Goal: Task Accomplishment & Management: Complete application form

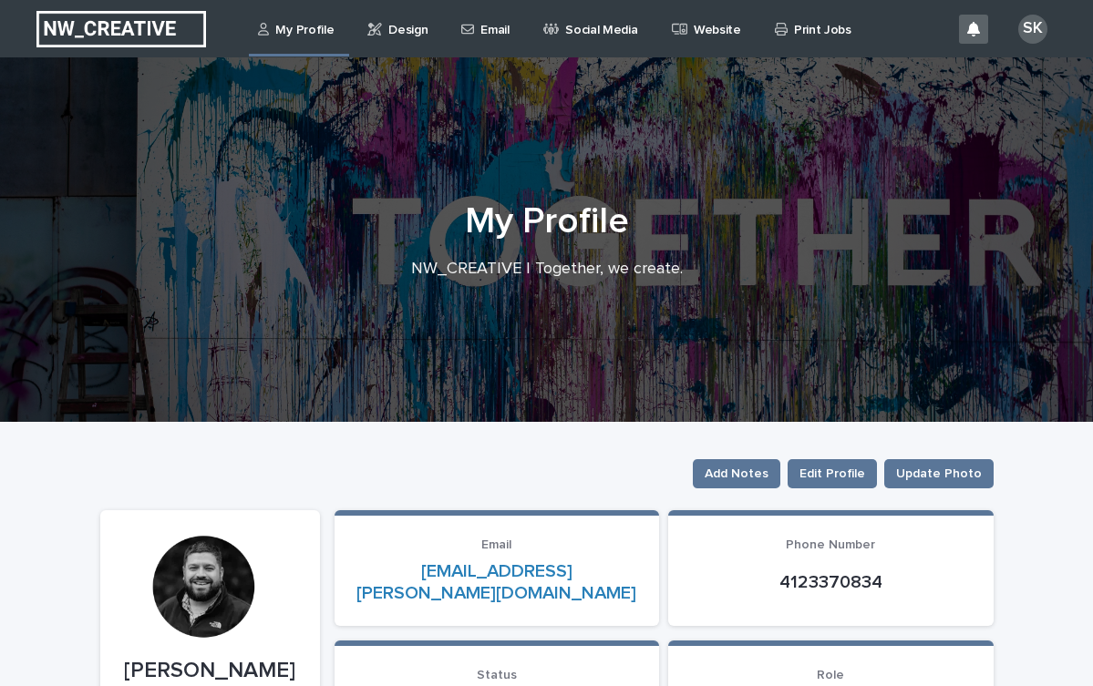
click at [490, 26] on p "Email" at bounding box center [494, 19] width 28 height 38
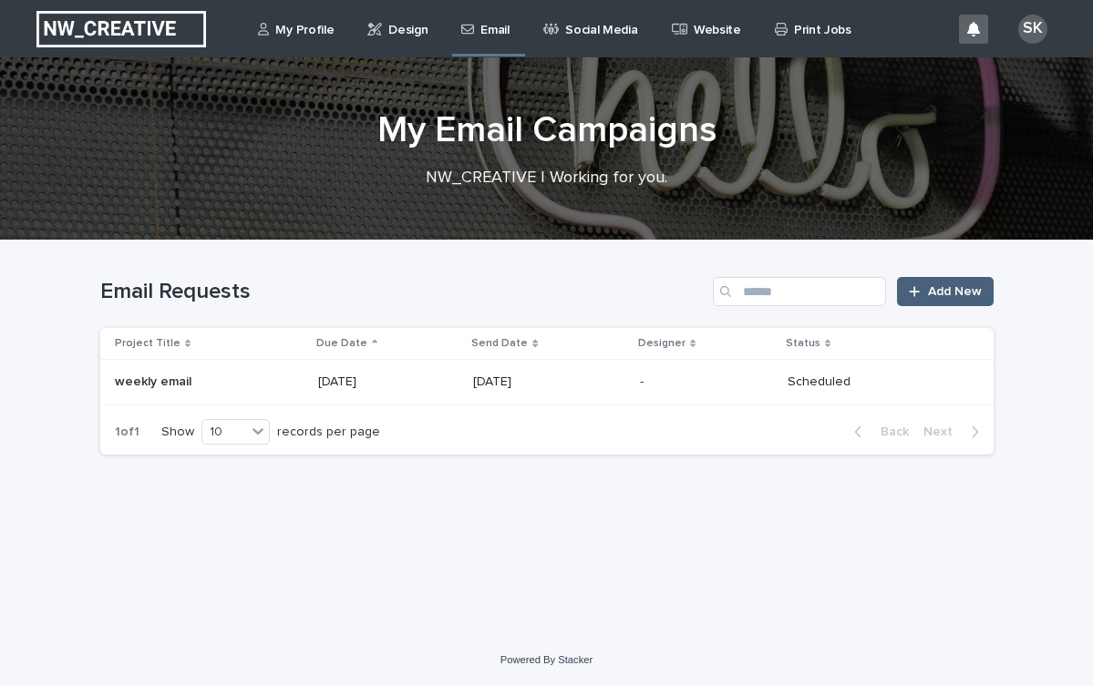
click at [932, 298] on link "Add New" at bounding box center [945, 291] width 96 height 29
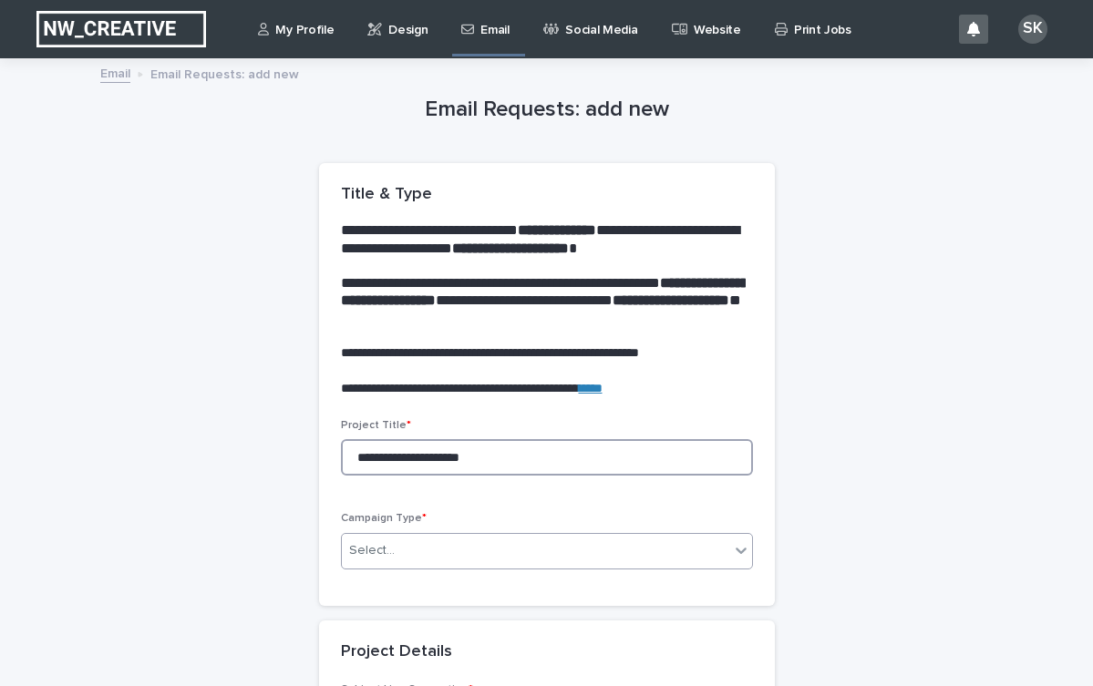
type input "**********"
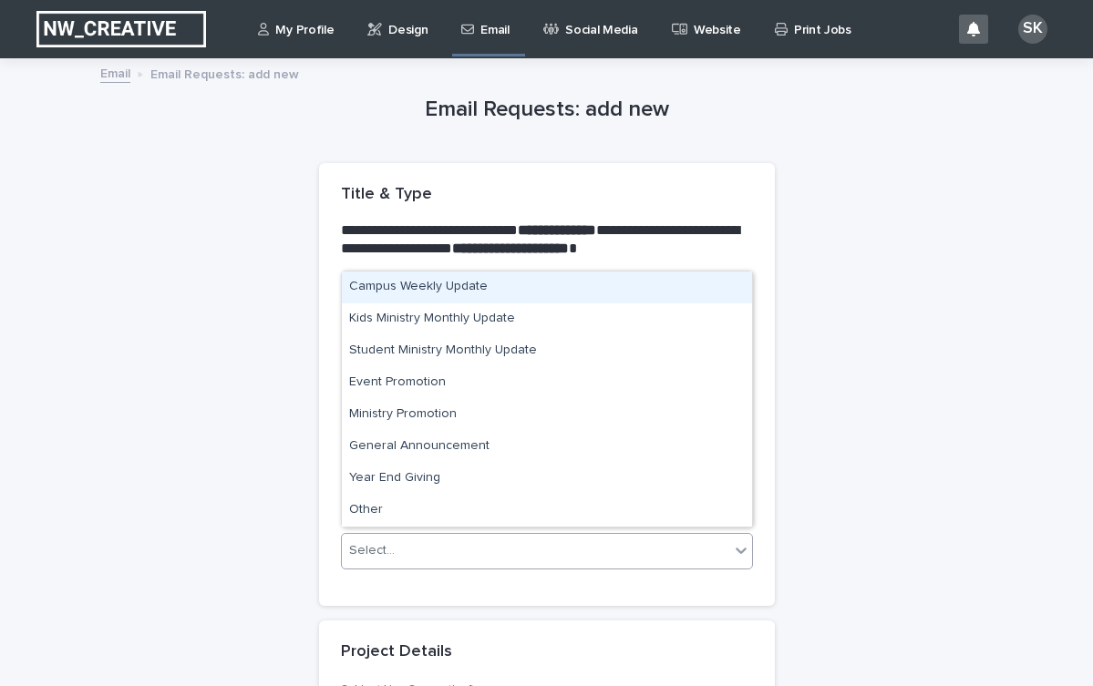
click at [422, 541] on div "Select..." at bounding box center [535, 551] width 387 height 30
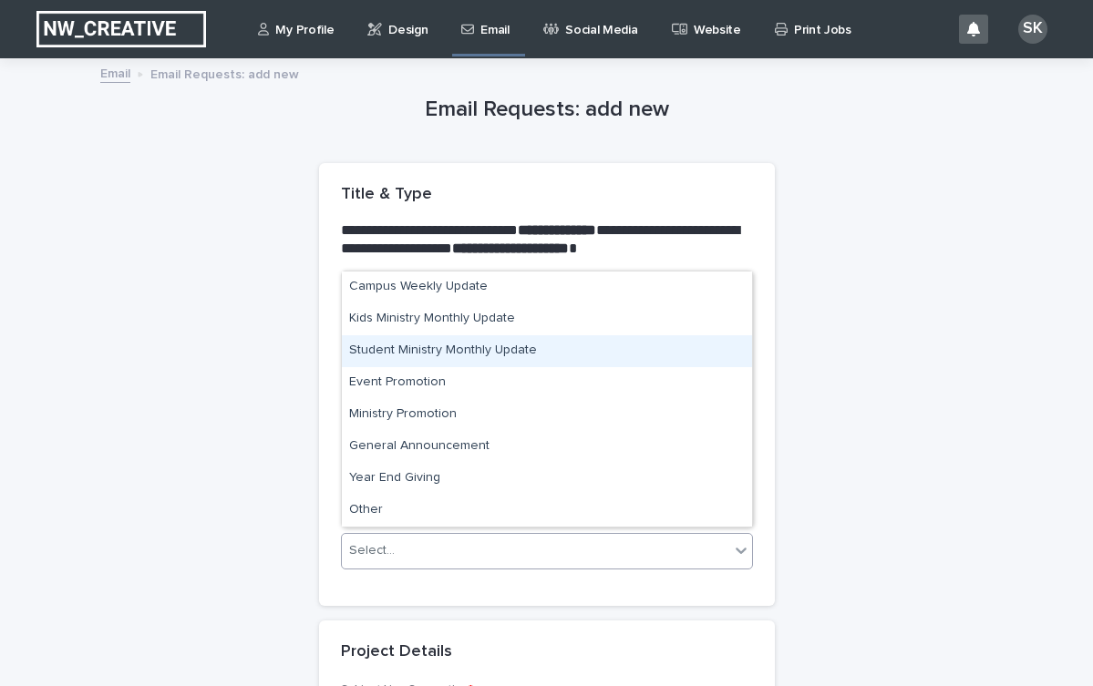
click at [419, 348] on div "Student Ministry Monthly Update" at bounding box center [547, 351] width 410 height 32
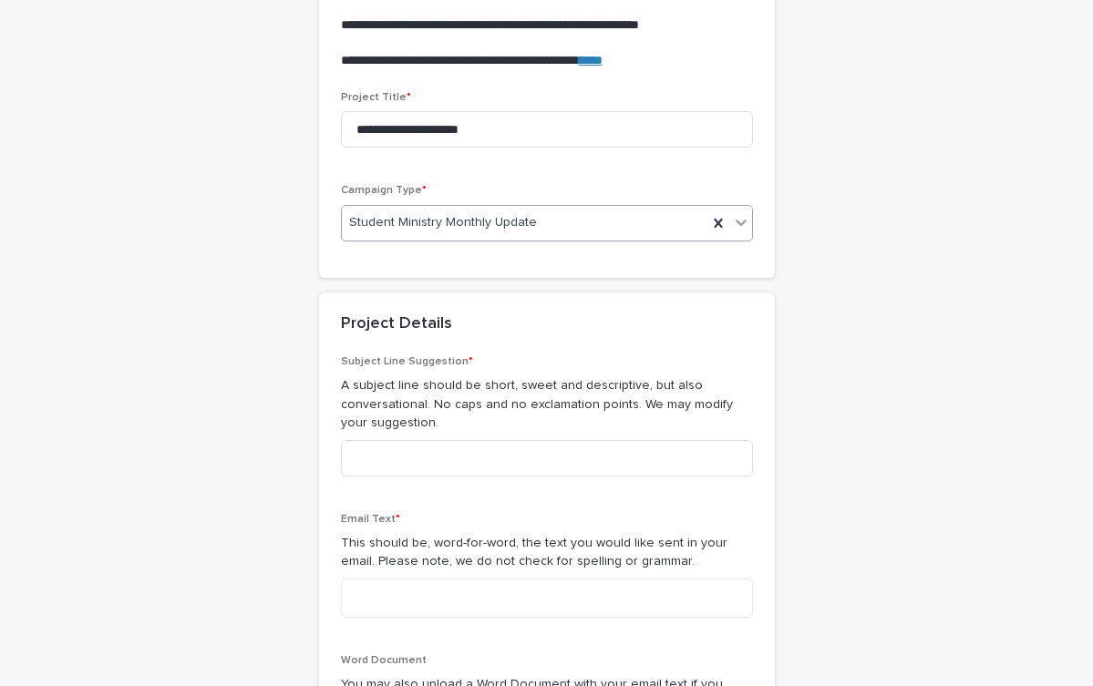
scroll to position [330, 0]
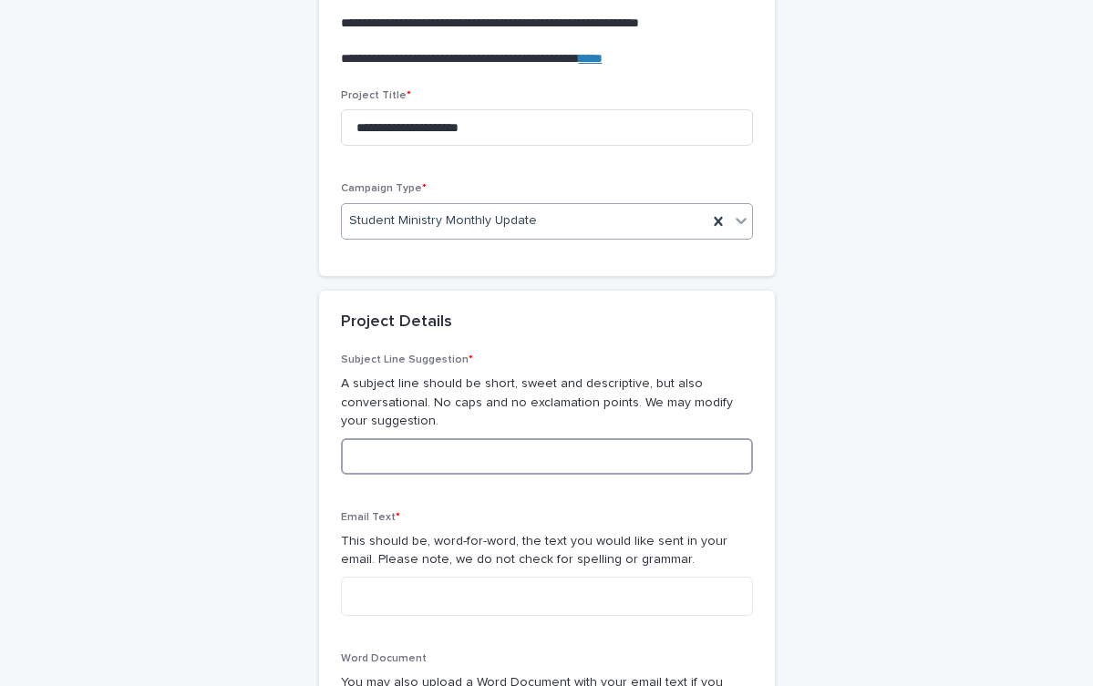
click at [384, 447] on input at bounding box center [547, 456] width 412 height 36
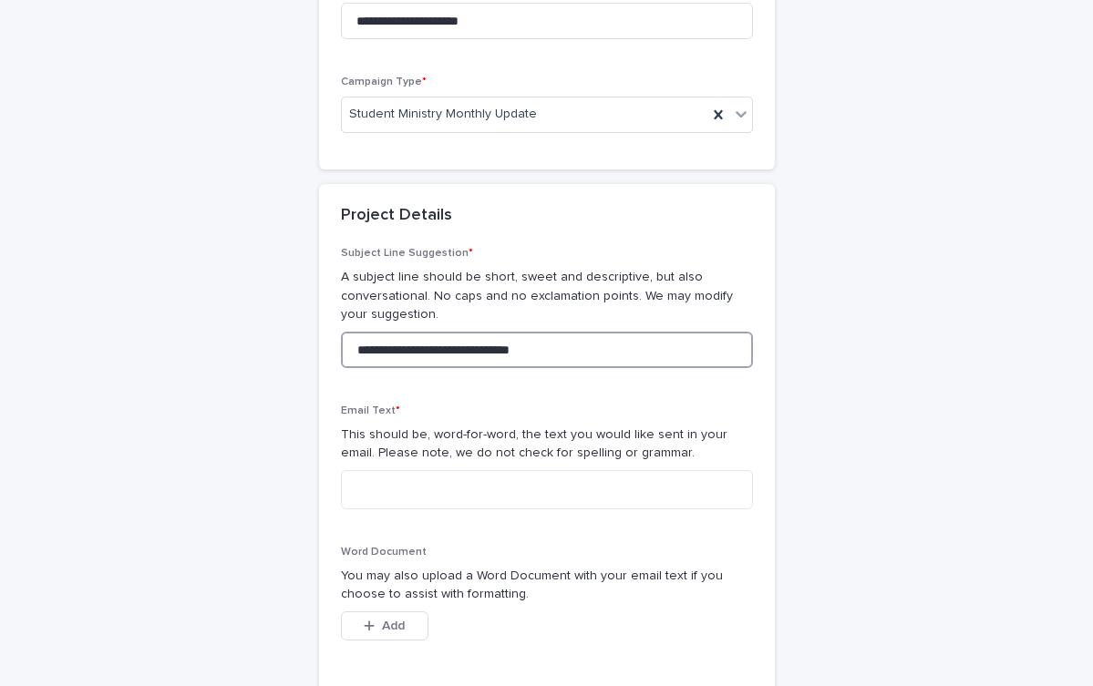
scroll to position [454, 0]
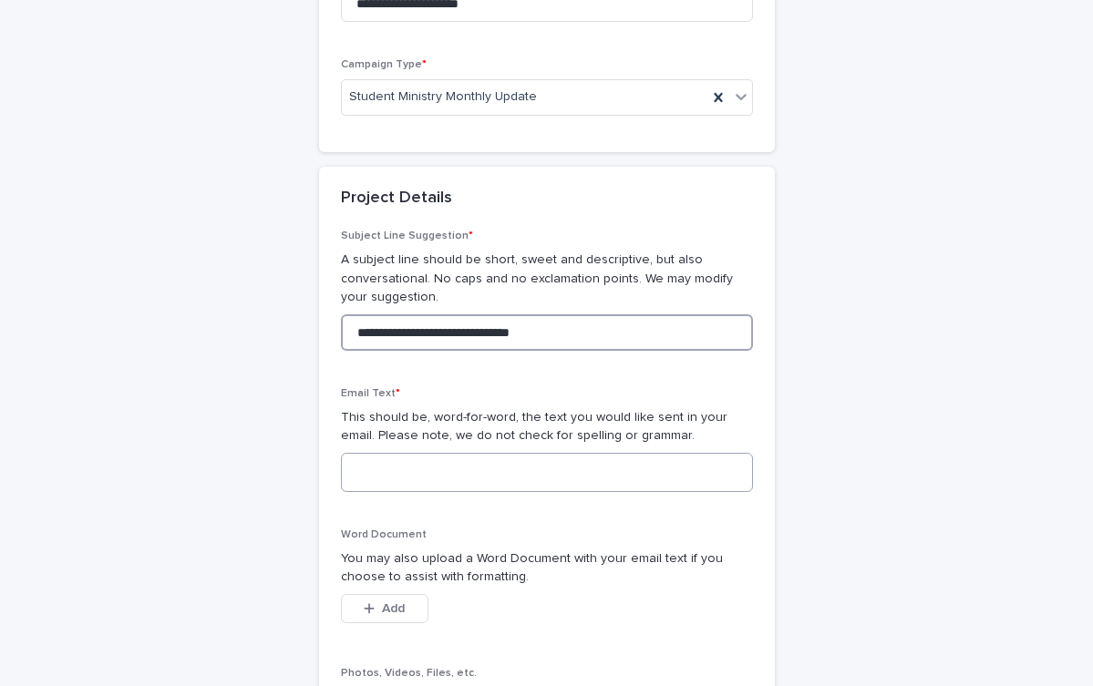
type input "**********"
click at [392, 468] on textarea at bounding box center [547, 472] width 412 height 39
paste textarea "**********"
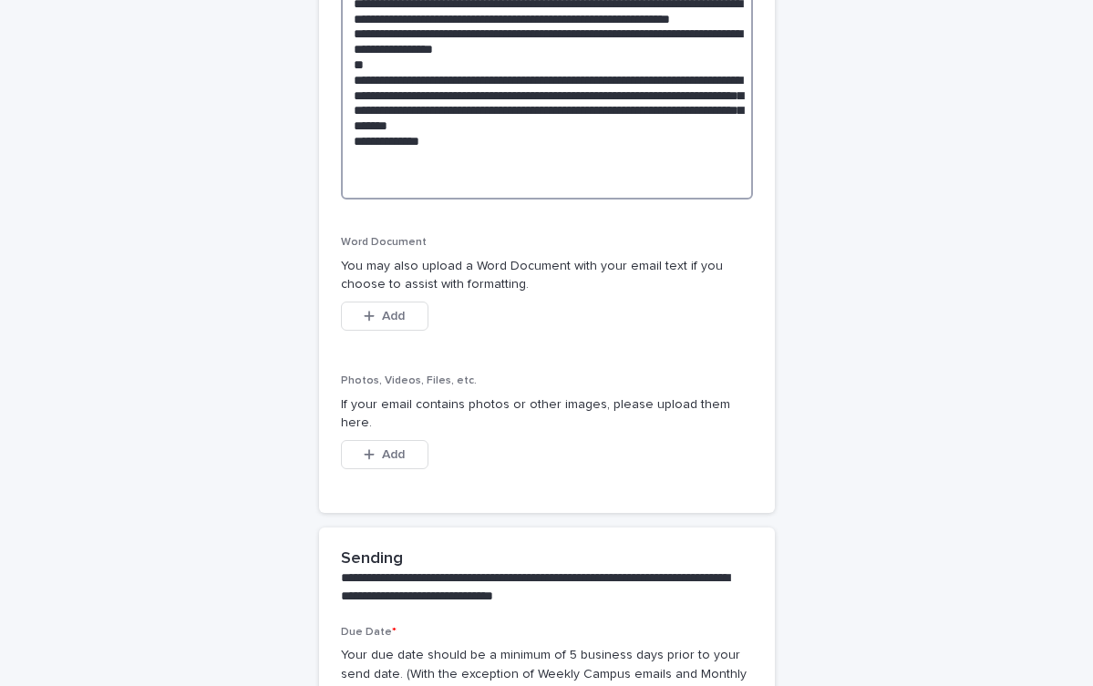
scroll to position [1169, 0]
type textarea "**********"
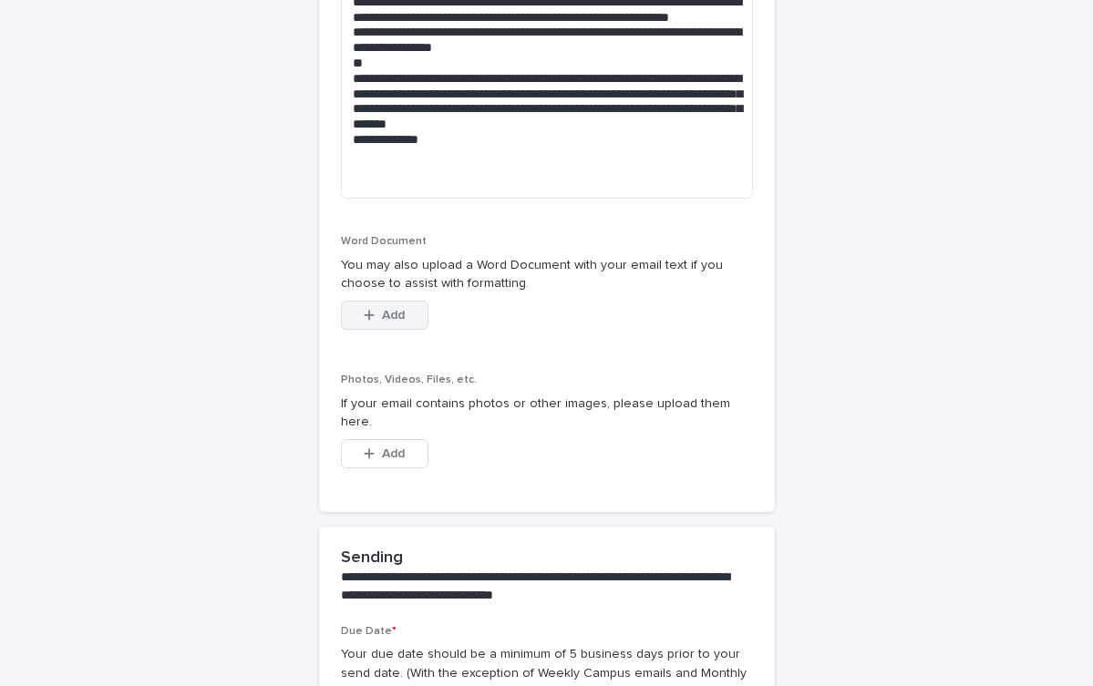
click at [403, 301] on button "Add" at bounding box center [384, 315] width 87 height 29
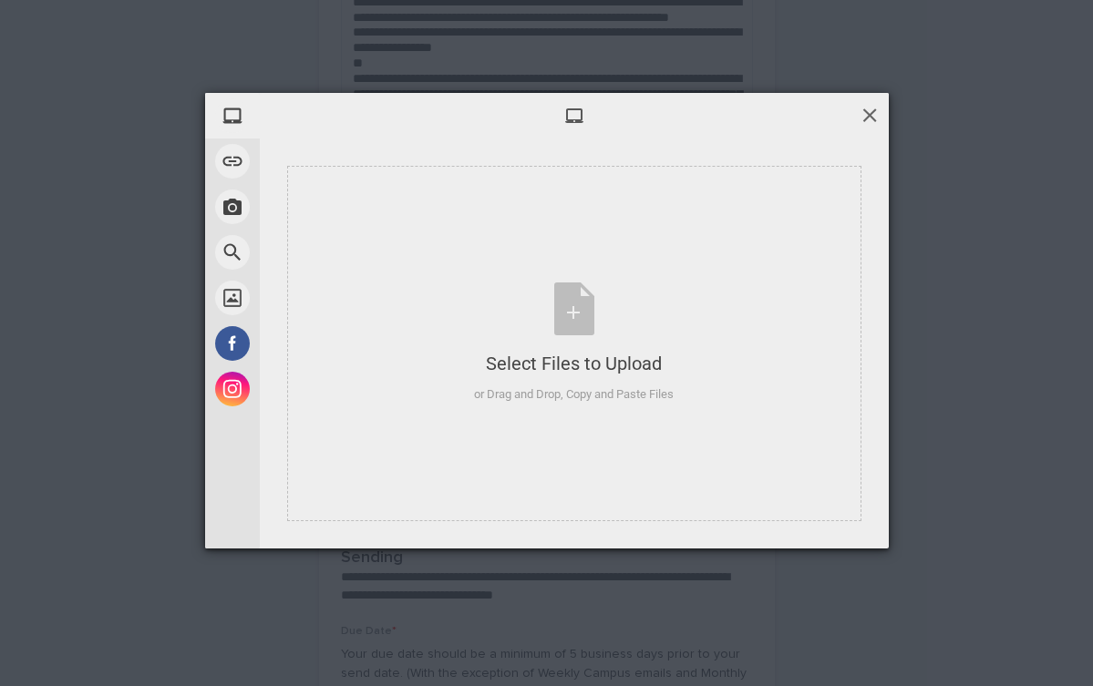
click at [868, 116] on span at bounding box center [869, 115] width 20 height 20
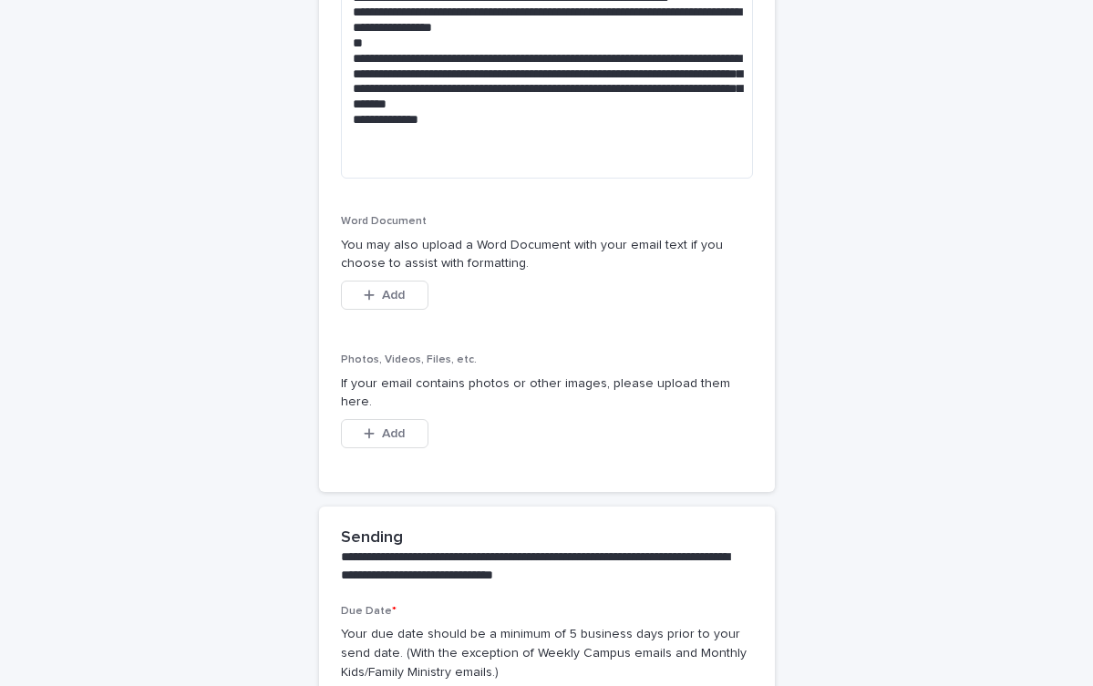
scroll to position [1190, 0]
click at [390, 427] on span "Add" at bounding box center [393, 433] width 23 height 13
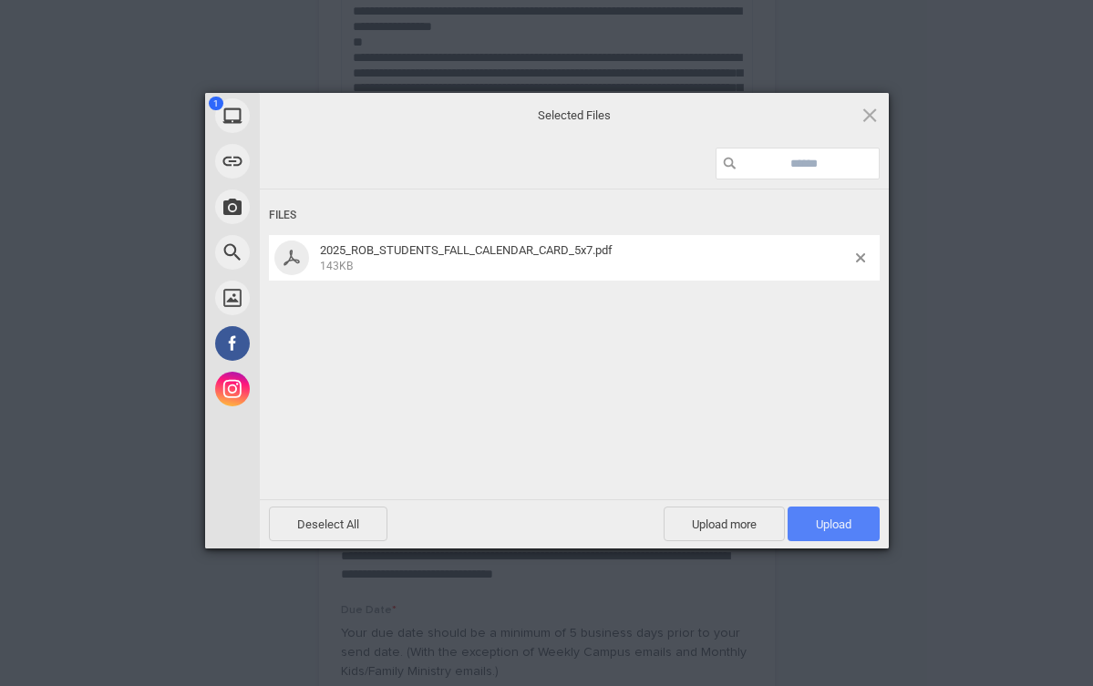
click at [843, 526] on span "Upload 1" at bounding box center [834, 525] width 36 height 14
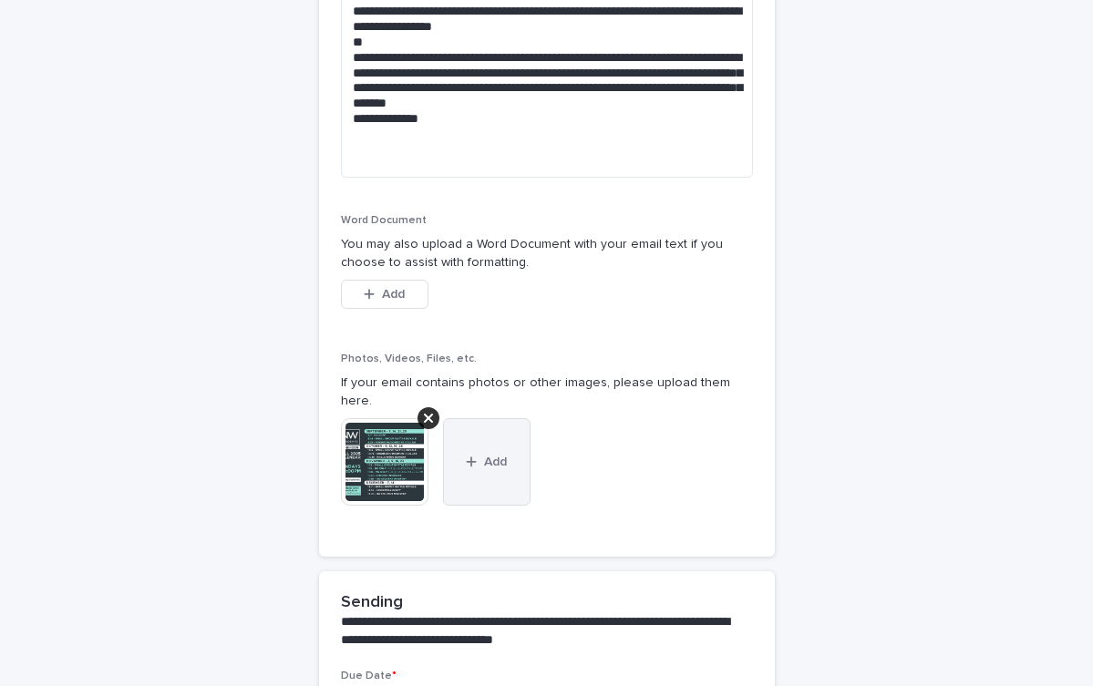
click at [507, 458] on button "Add" at bounding box center [486, 461] width 87 height 87
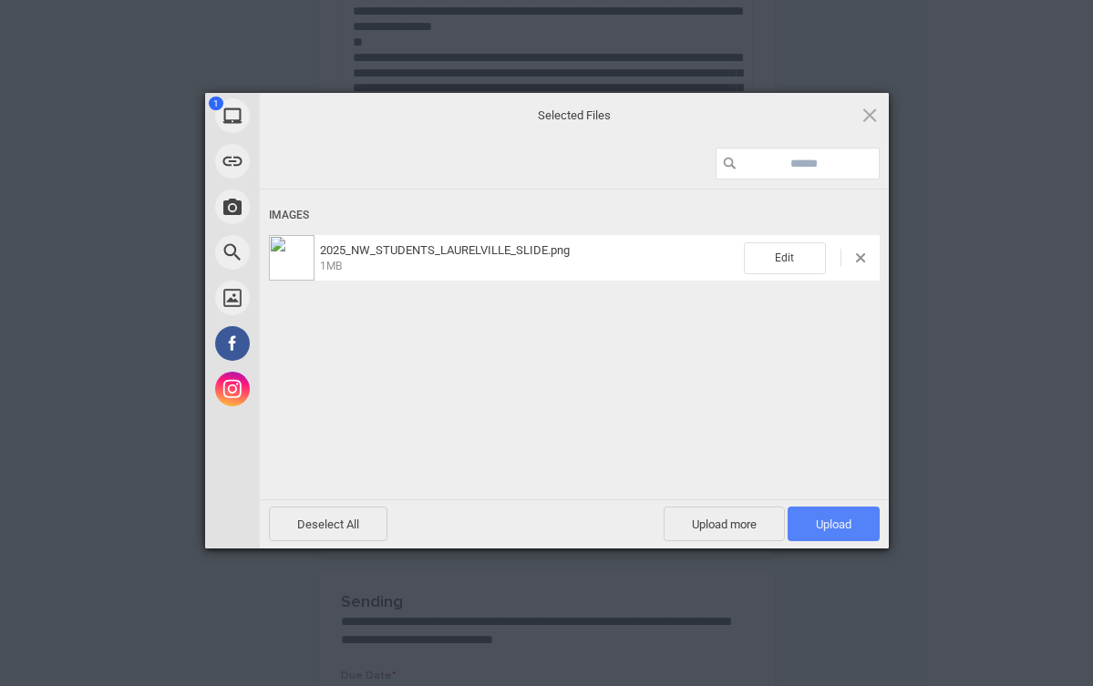
click at [811, 531] on span "Upload 1" at bounding box center [833, 524] width 92 height 35
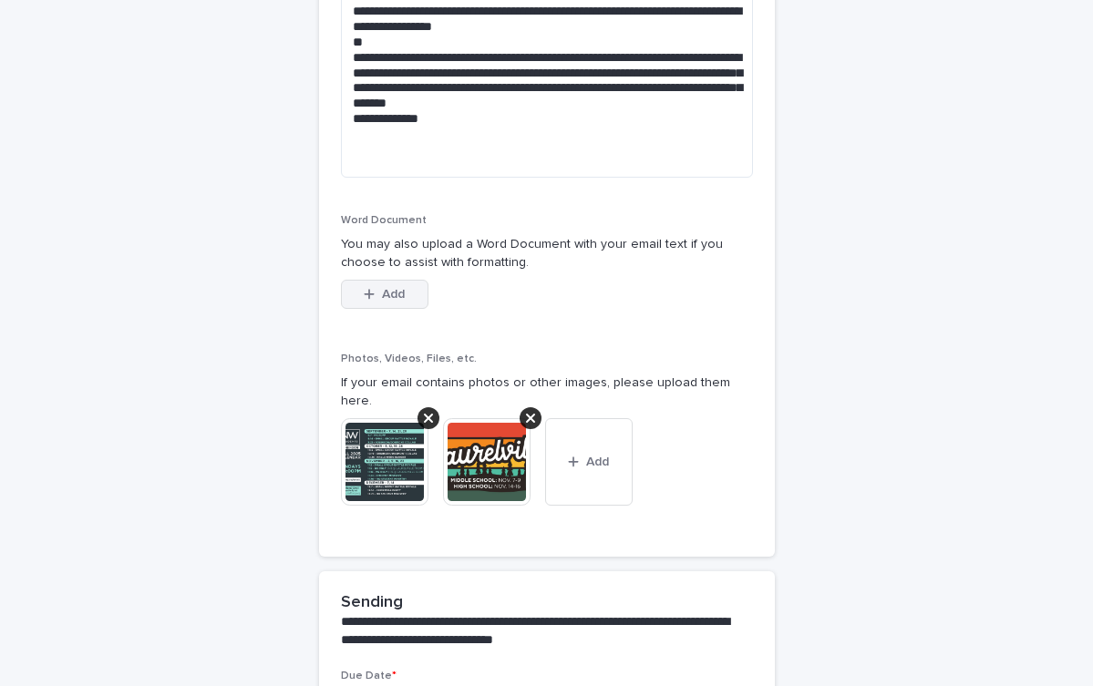
click at [368, 289] on icon "button" at bounding box center [369, 294] width 10 height 10
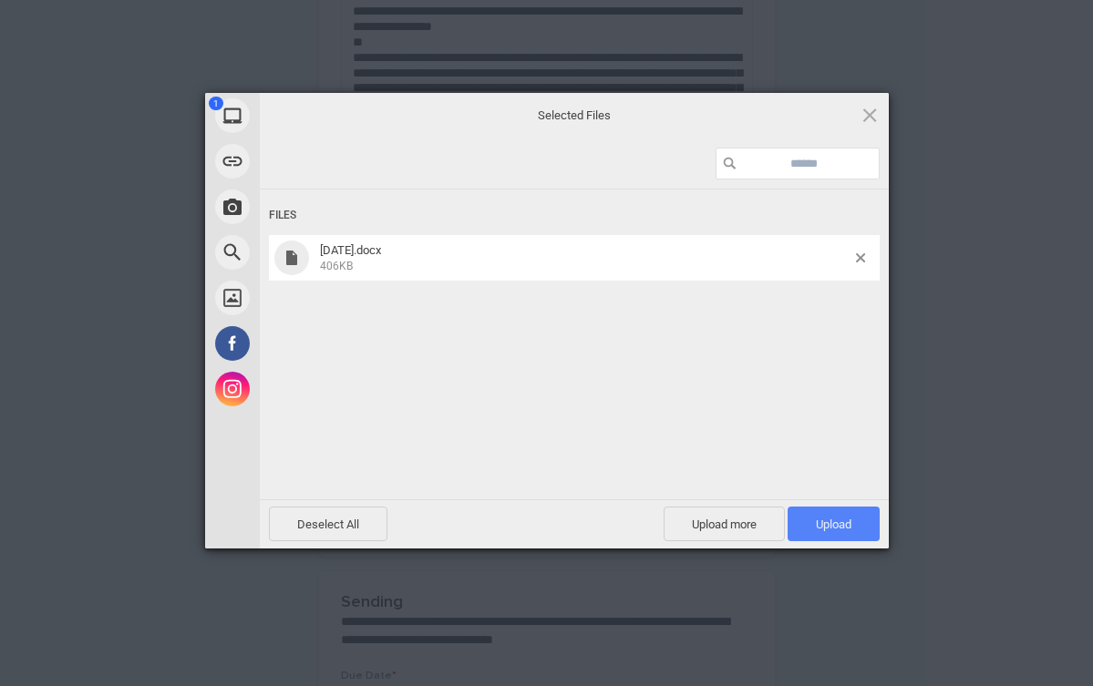
click at [807, 529] on span "Upload 1" at bounding box center [833, 524] width 92 height 35
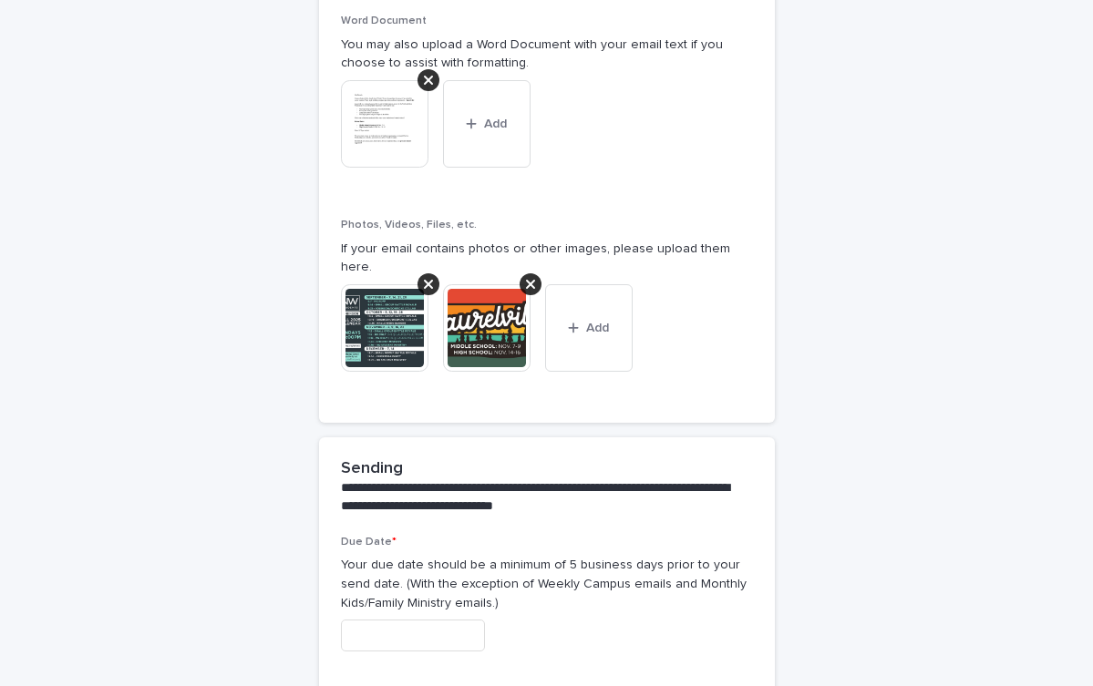
scroll to position [1409, 0]
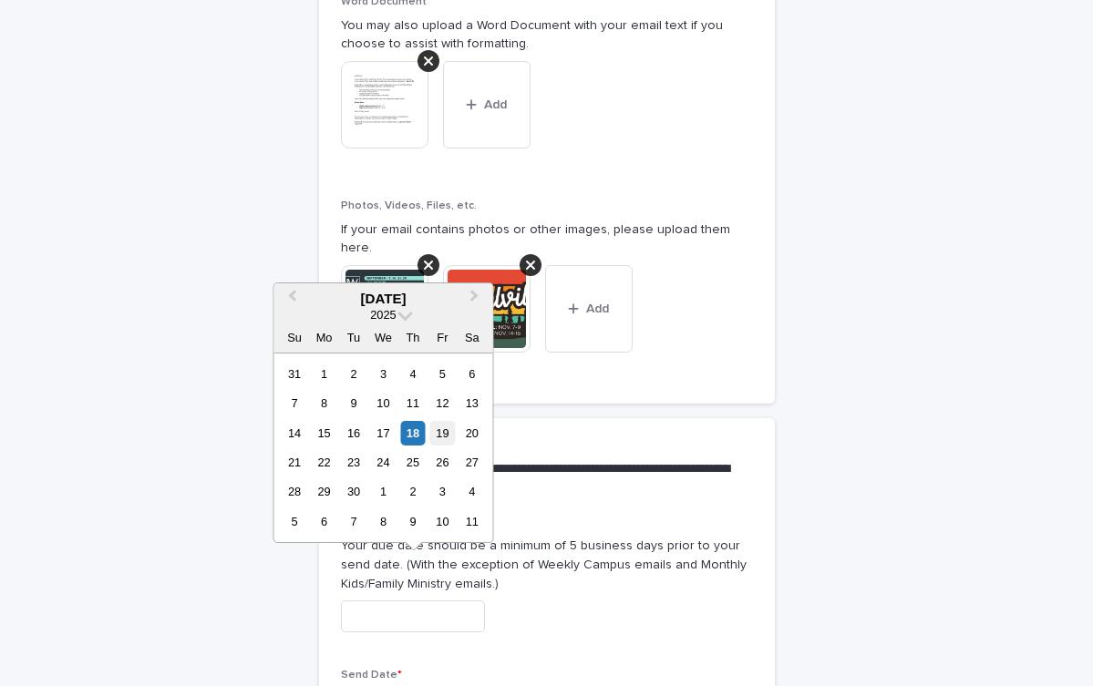
click at [450, 435] on div "19" at bounding box center [442, 433] width 25 height 25
type input "**********"
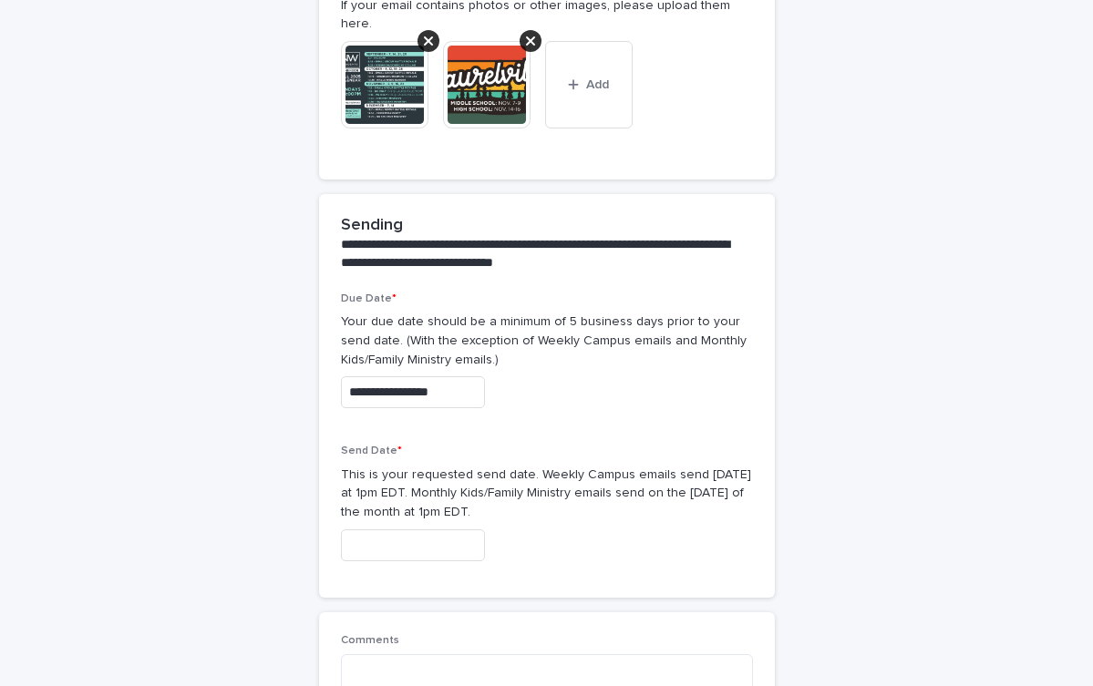
scroll to position [1644, 0]
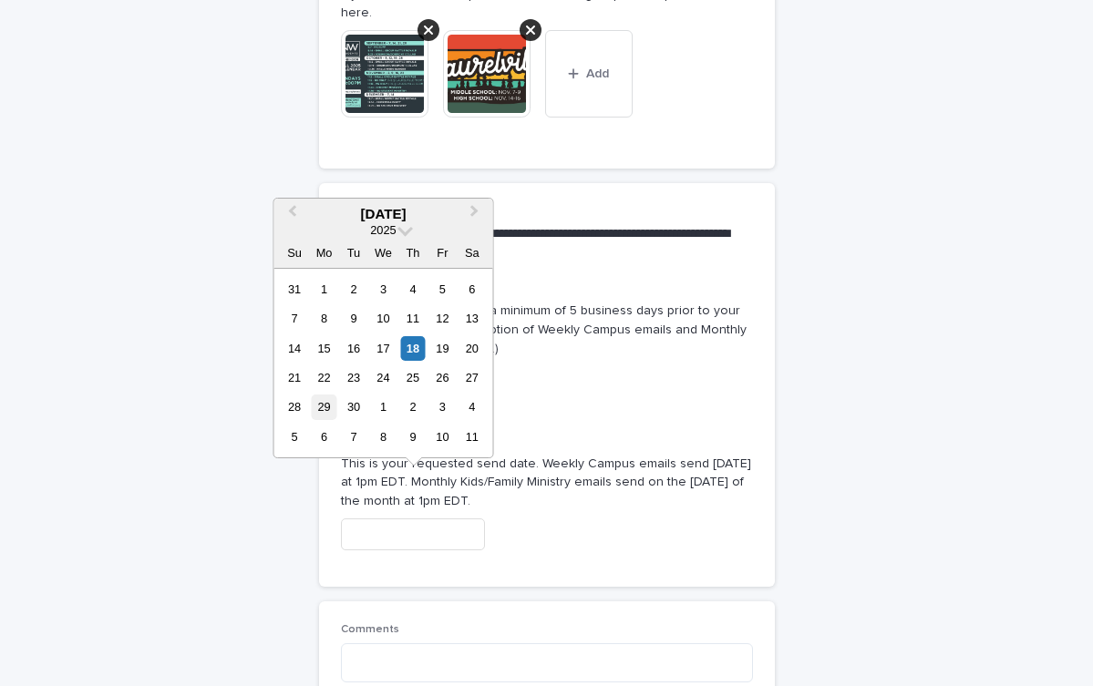
click at [316, 405] on div "29" at bounding box center [324, 407] width 25 height 25
type input "**********"
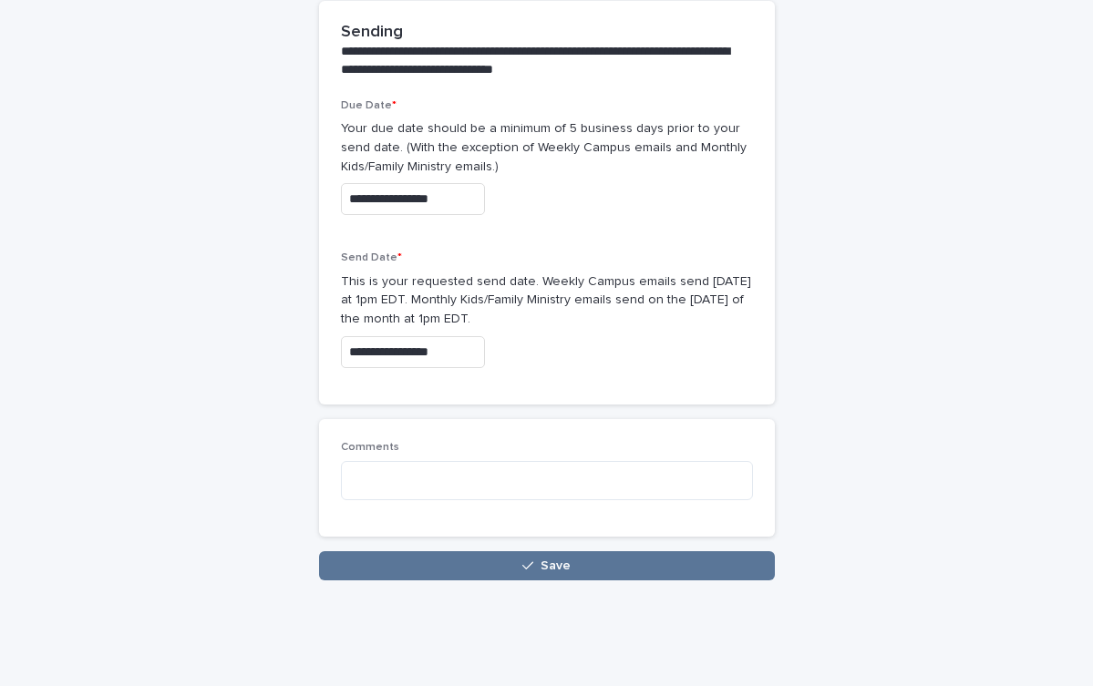
scroll to position [1825, 0]
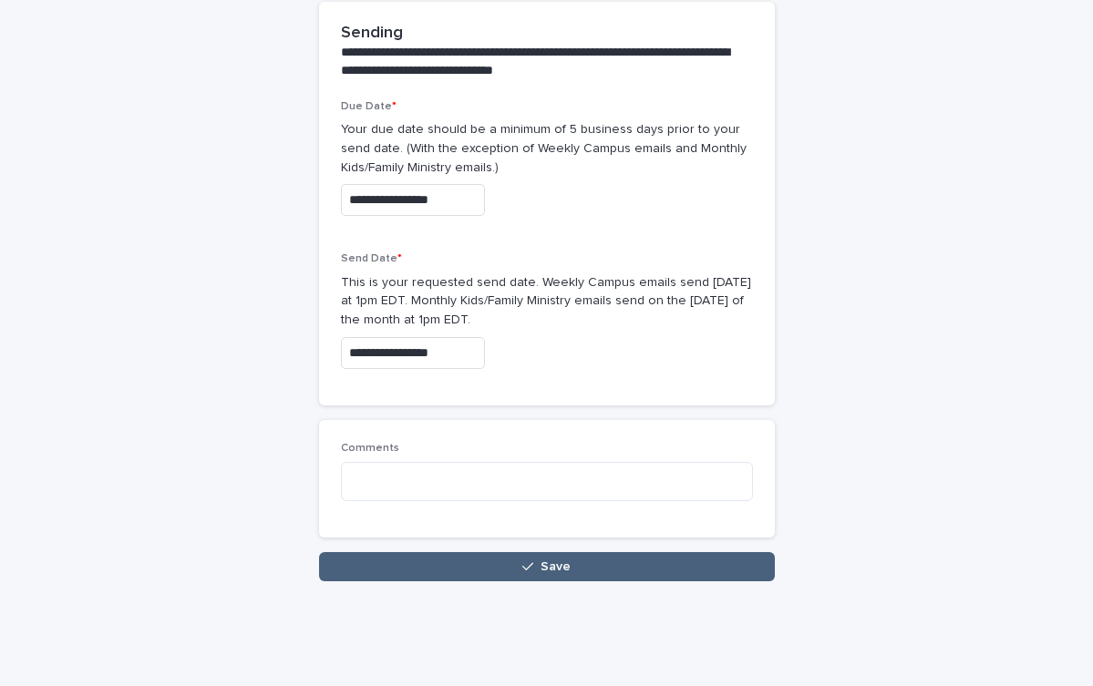
click at [496, 552] on button "Save" at bounding box center [547, 566] width 456 height 29
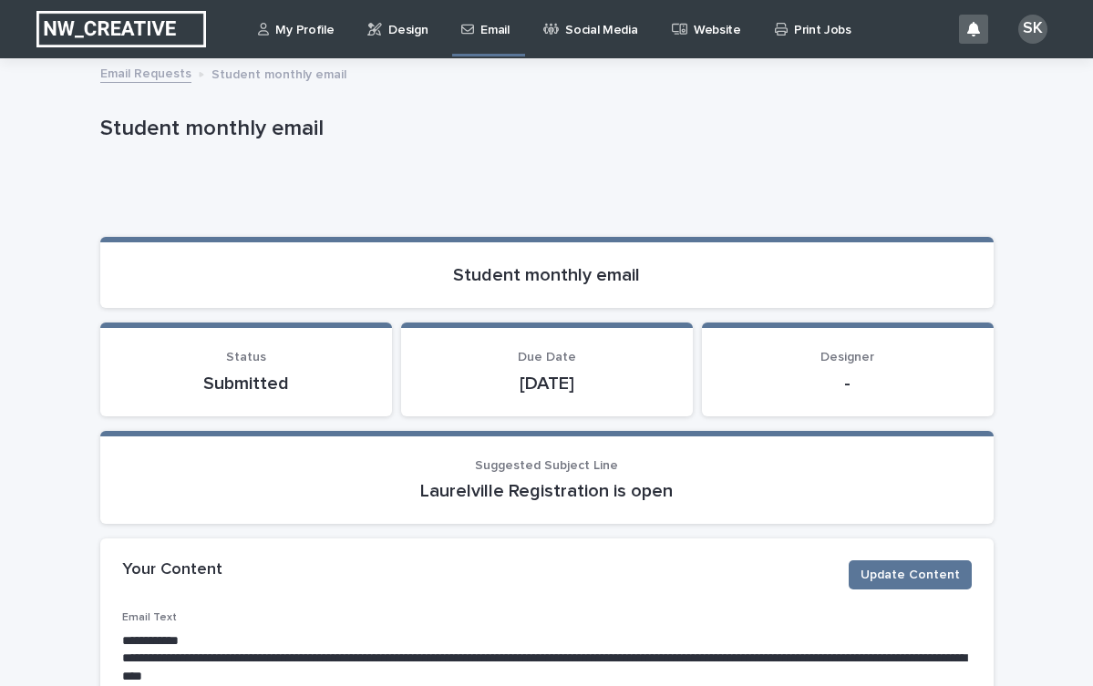
click at [359, 183] on div "Loading... Saving…" at bounding box center [546, 205] width 893 height 64
